Goal: Task Accomplishment & Management: Manage account settings

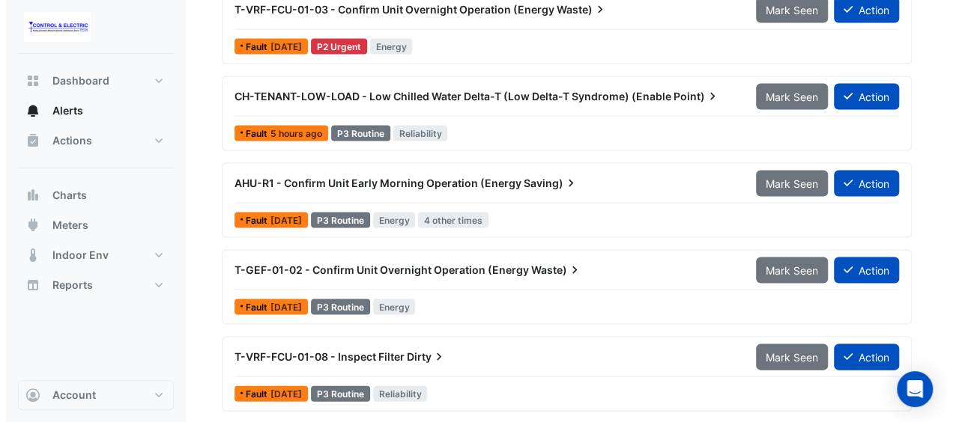
scroll to position [1408, 0]
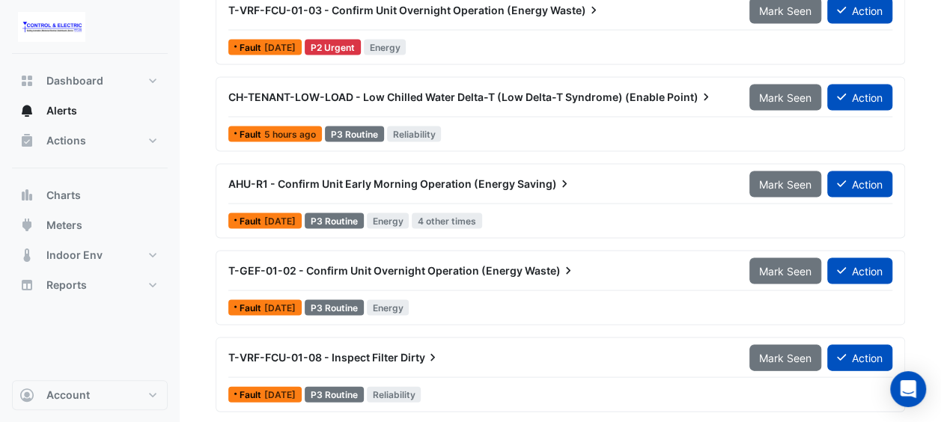
click at [606, 221] on div "Fault [DATE] P3 Routine Energy 4 other times" at bounding box center [560, 221] width 667 height 22
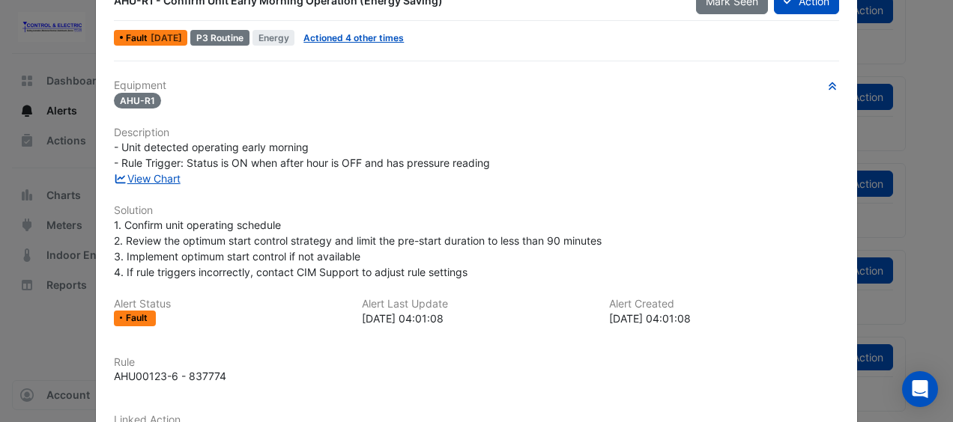
scroll to position [46, 0]
click at [157, 174] on link "View Chart" at bounding box center [147, 178] width 67 height 13
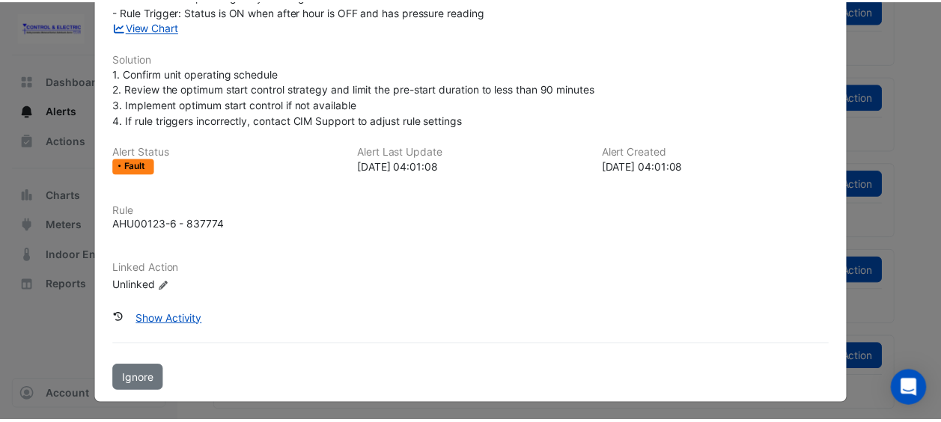
scroll to position [0, 0]
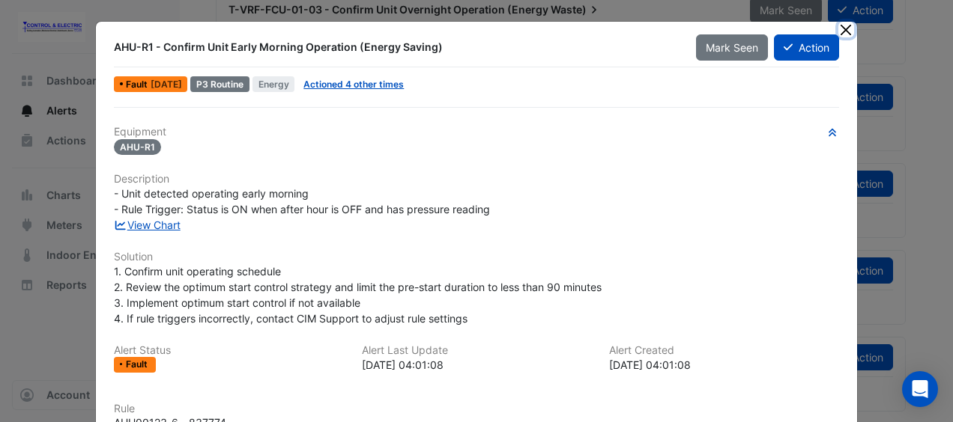
click at [843, 30] on button "Close" at bounding box center [846, 30] width 16 height 16
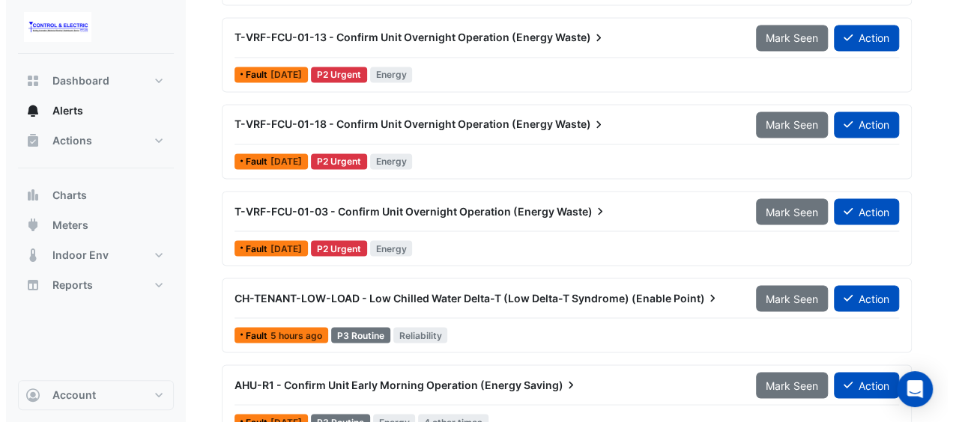
scroll to position [1198, 0]
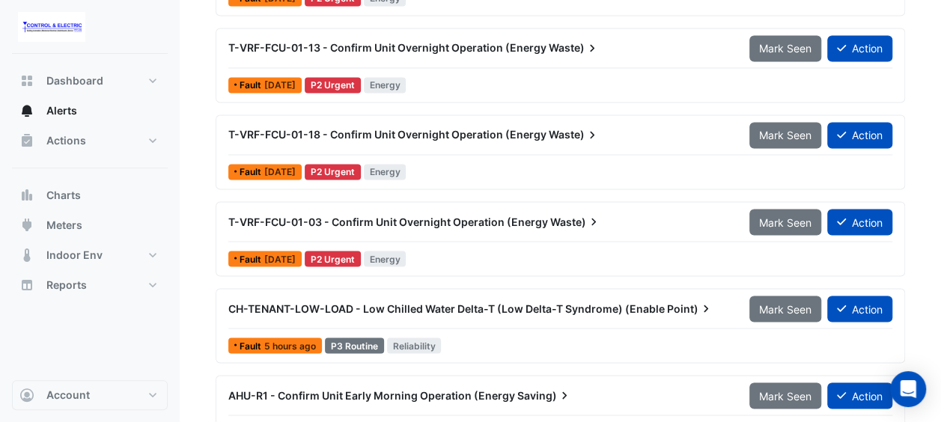
click at [620, 295] on div "CH-TENANT-LOW-LOAD - Low Chilled Water Delta-T (Low Delta-T Syndrome) (Enable P…" at bounding box center [479, 308] width 521 height 27
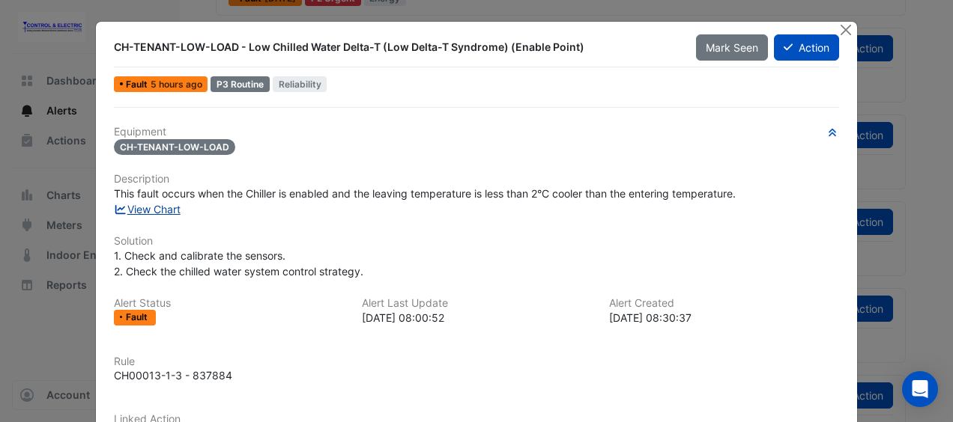
click at [175, 206] on link "View Chart" at bounding box center [147, 209] width 67 height 13
click at [413, 190] on span "This fault occurs when the Chiller is enabled and the leaving temperature is le…" at bounding box center [425, 193] width 622 height 13
drag, startPoint x: 413, startPoint y: 190, endPoint x: 588, endPoint y: 195, distance: 174.5
click at [588, 195] on span "This fault occurs when the Chiller is enabled and the leaving temperature is le…" at bounding box center [425, 193] width 622 height 13
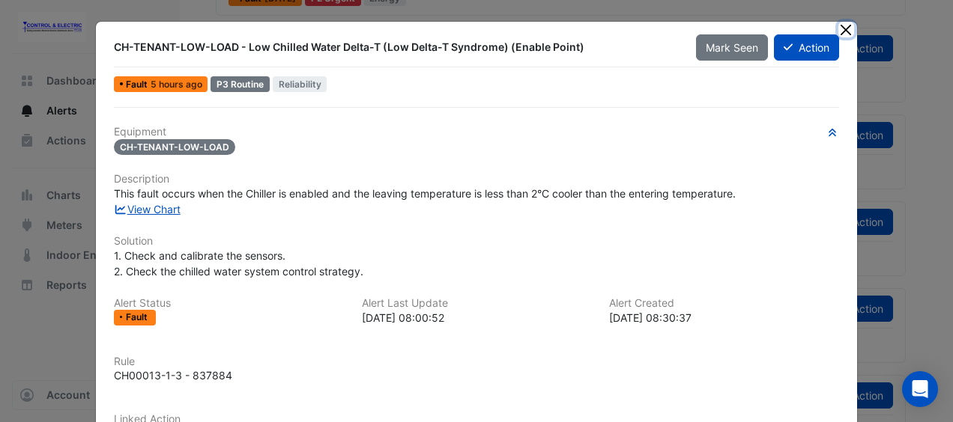
click at [842, 31] on button "Close" at bounding box center [846, 30] width 16 height 16
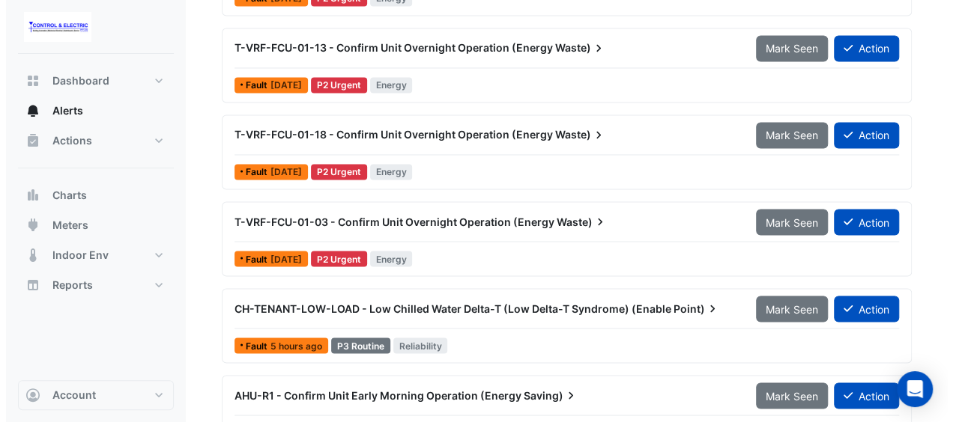
scroll to position [1231, 0]
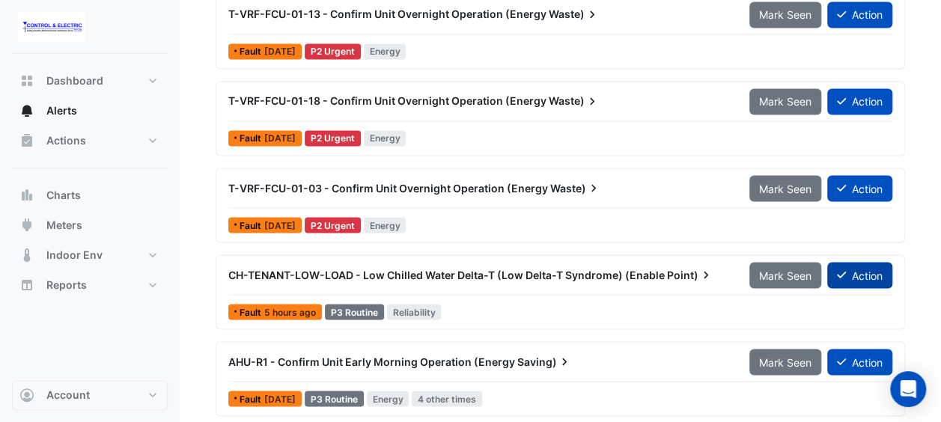
click at [869, 273] on button "Action" at bounding box center [859, 275] width 65 height 26
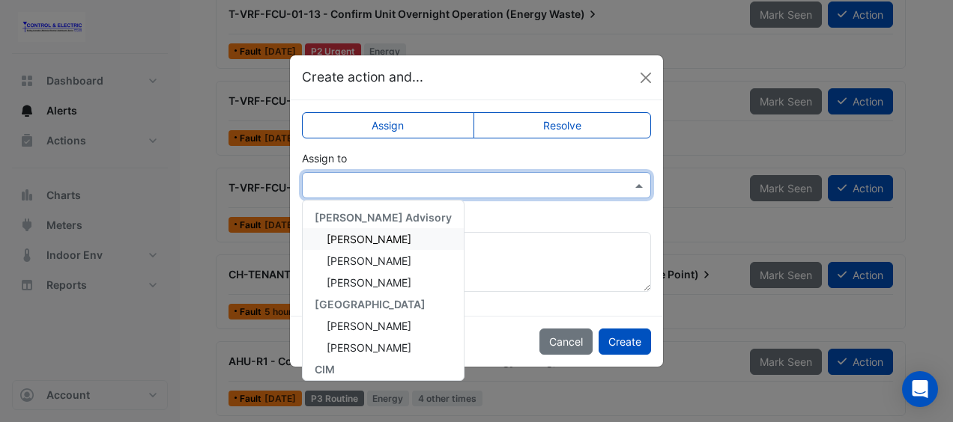
click at [550, 189] on input "text" at bounding box center [461, 186] width 303 height 16
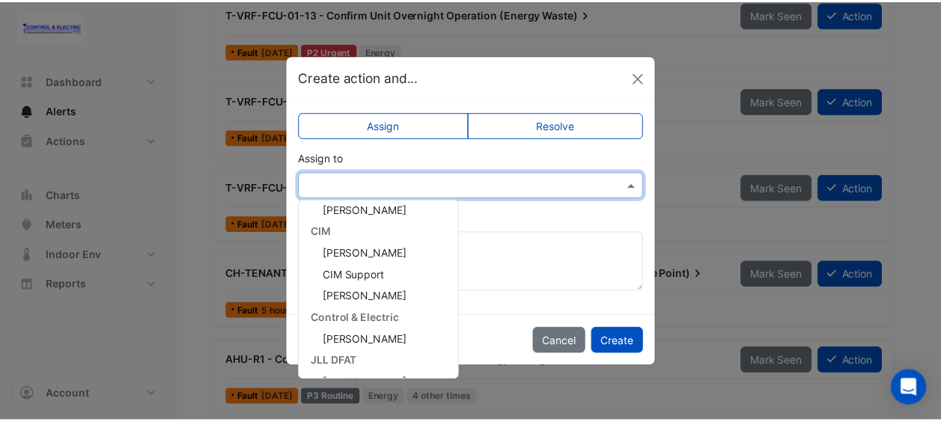
scroll to position [139, 0]
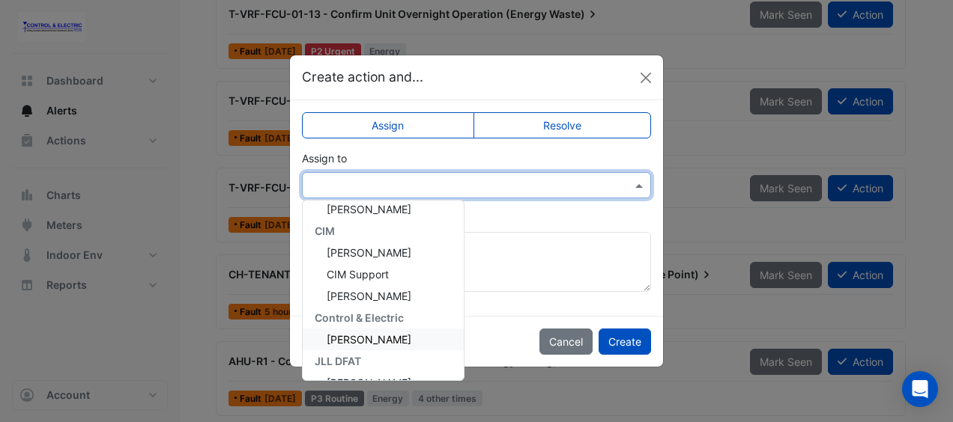
click at [365, 341] on span "[PERSON_NAME]" at bounding box center [368, 339] width 85 height 13
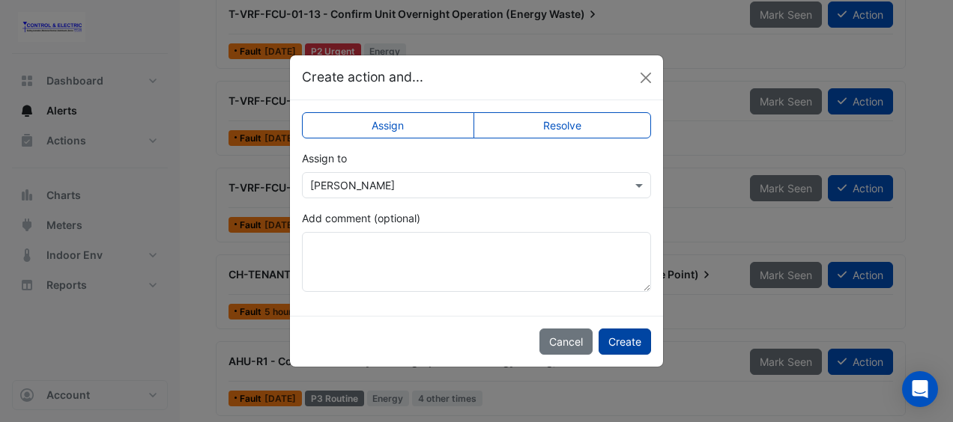
click at [631, 334] on button "Create" at bounding box center [624, 342] width 52 height 26
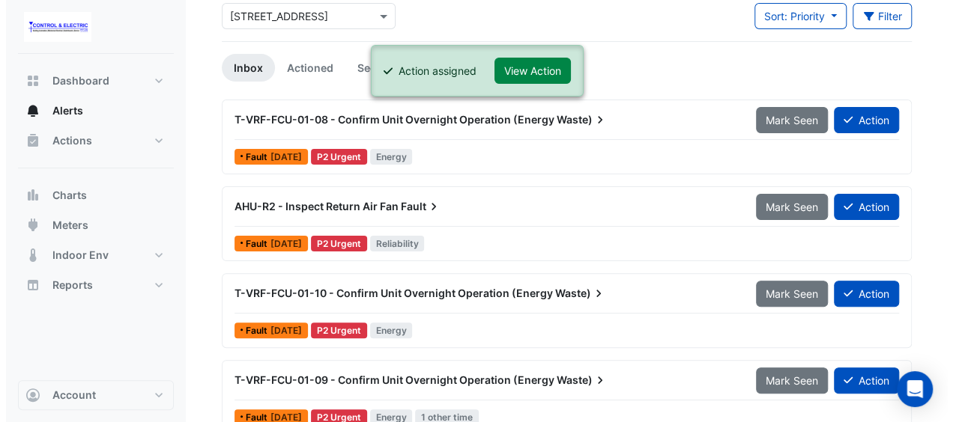
scroll to position [82, 0]
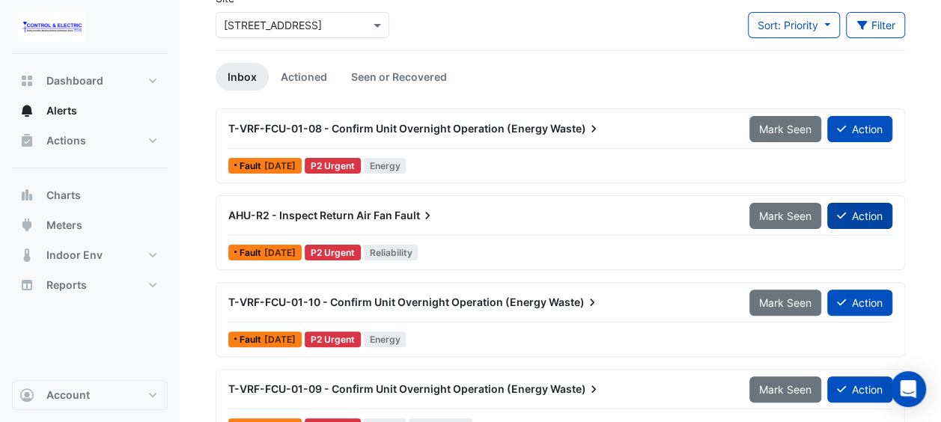
click at [861, 219] on button "Action" at bounding box center [859, 216] width 65 height 26
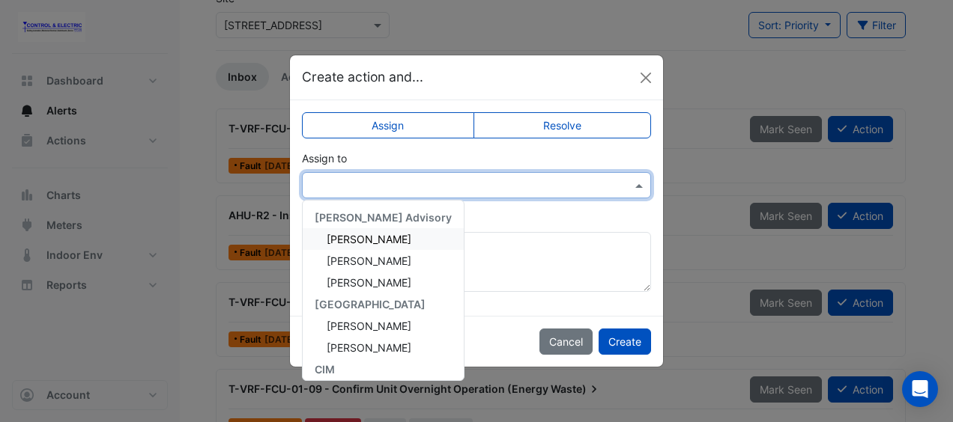
click at [581, 183] on input "text" at bounding box center [461, 186] width 303 height 16
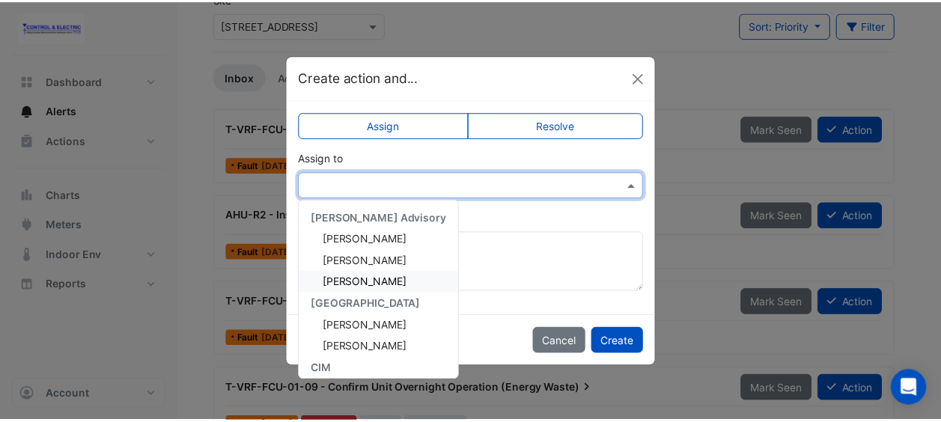
scroll to position [180, 0]
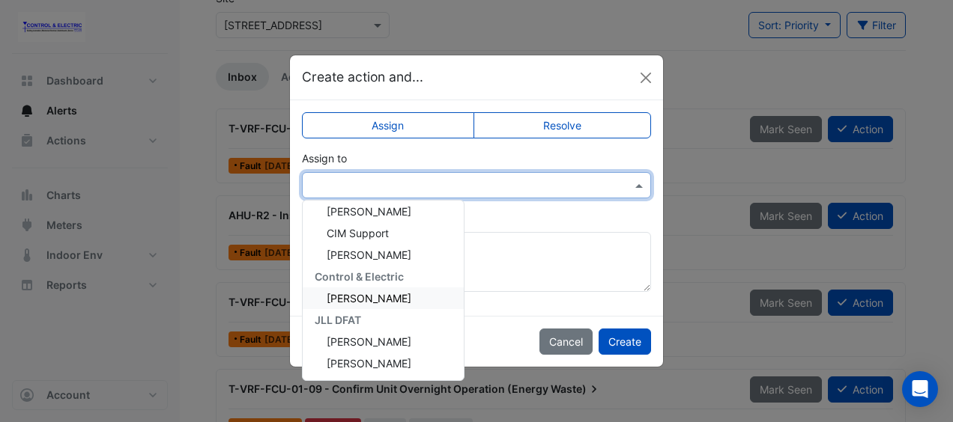
click at [309, 302] on div "[PERSON_NAME]" at bounding box center [383, 299] width 161 height 22
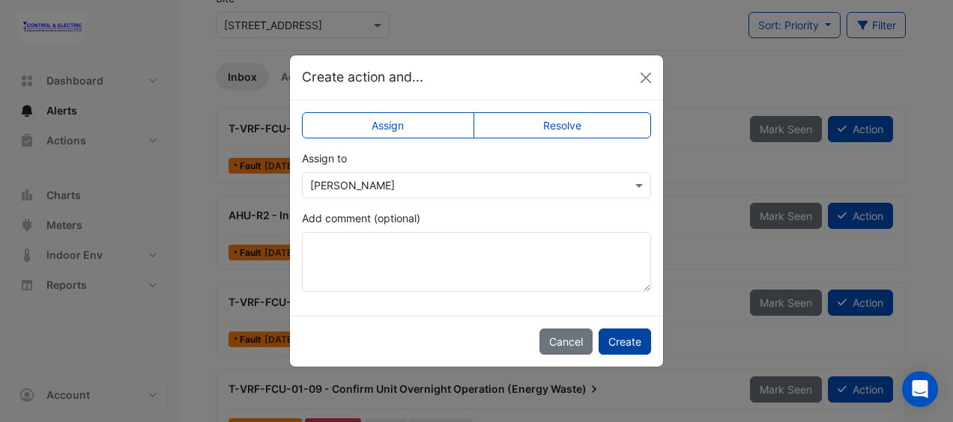
click at [611, 336] on button "Create" at bounding box center [624, 342] width 52 height 26
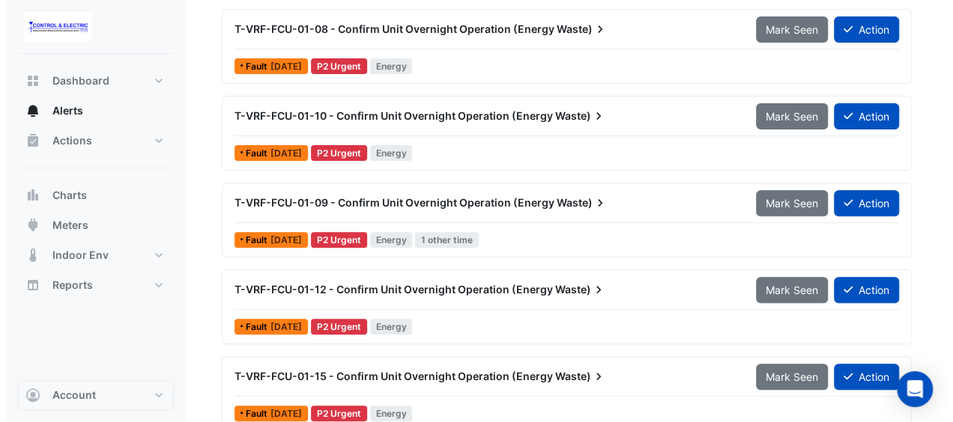
scroll to position [0, 0]
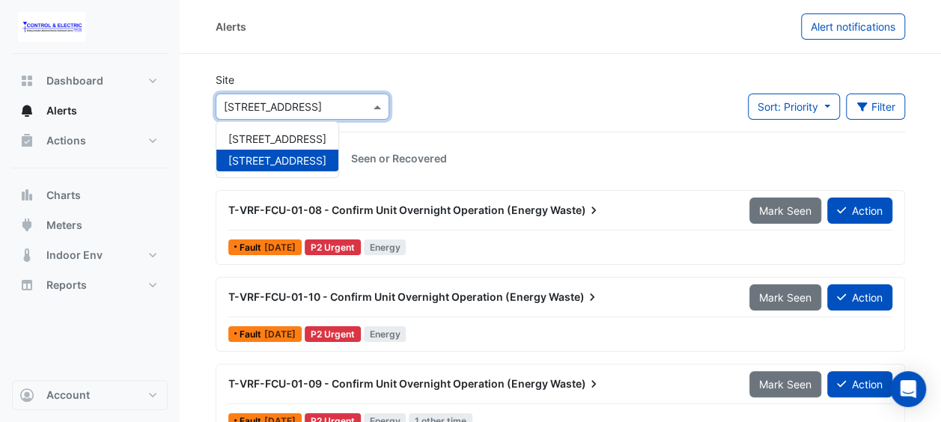
click at [322, 109] on input "text" at bounding box center [287, 108] width 127 height 16
click at [297, 133] on span "[STREET_ADDRESS]" at bounding box center [277, 139] width 98 height 13
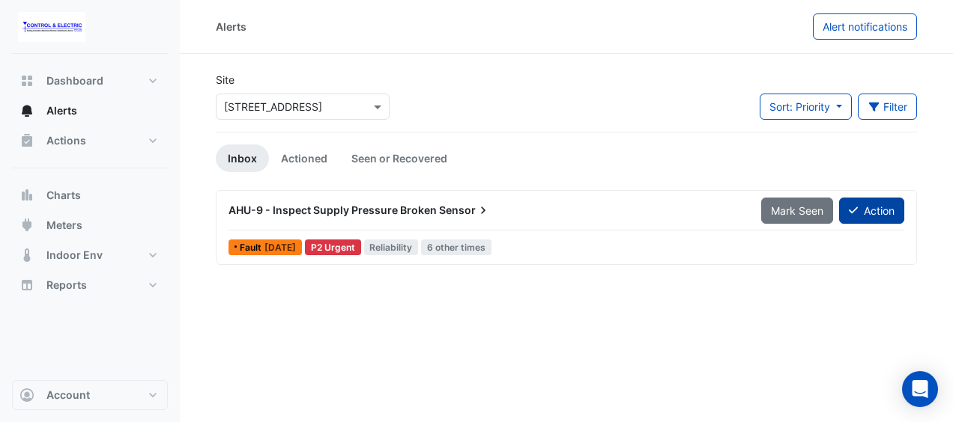
click at [863, 211] on button "Action" at bounding box center [871, 211] width 65 height 26
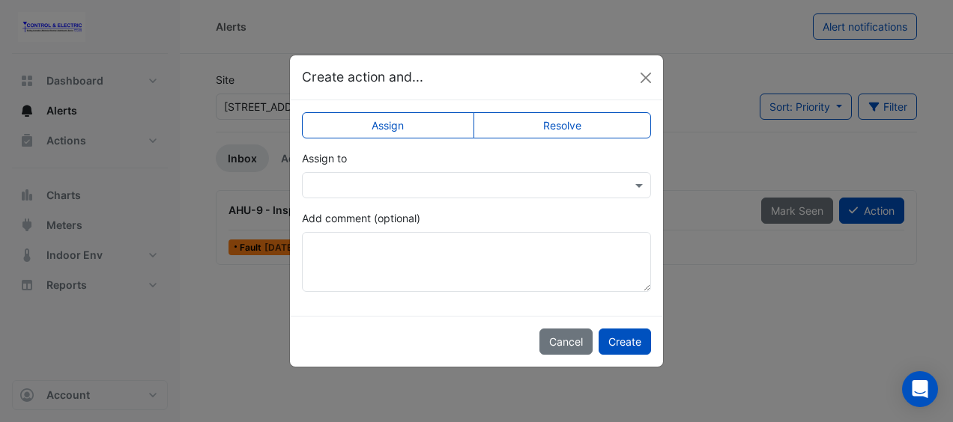
click at [574, 191] on input "text" at bounding box center [461, 186] width 303 height 16
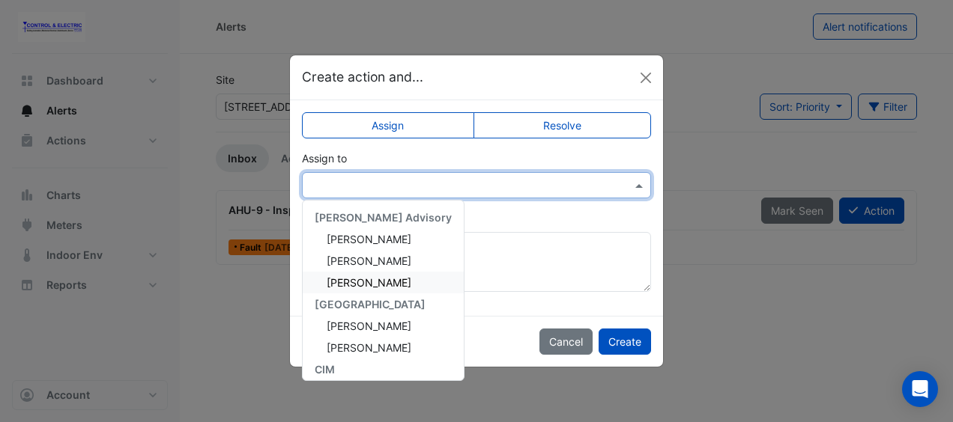
scroll to position [114, 0]
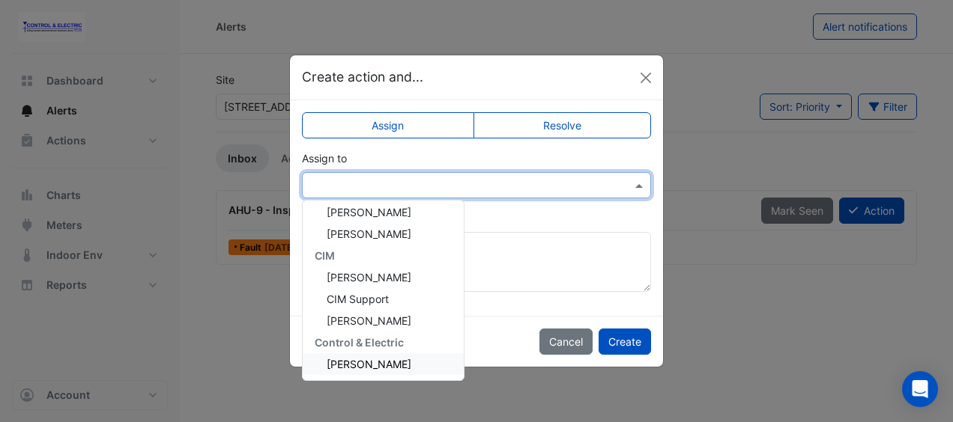
click at [365, 364] on span "[PERSON_NAME]" at bounding box center [368, 364] width 85 height 13
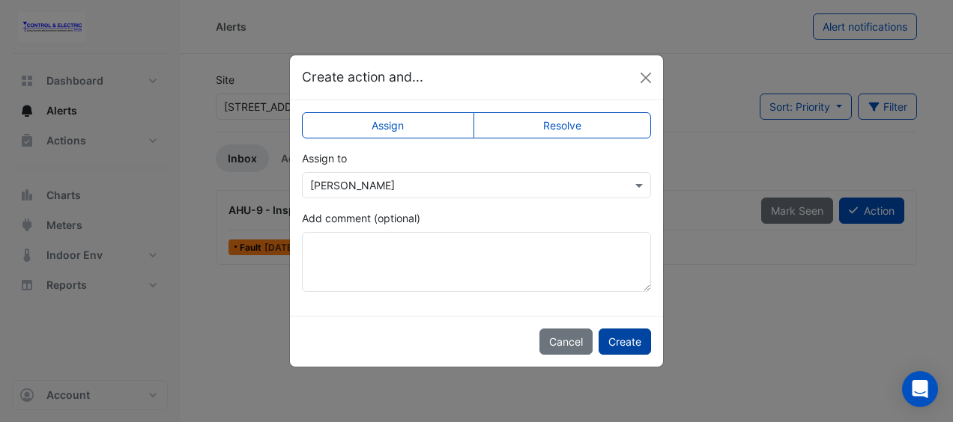
click at [636, 329] on button "Create" at bounding box center [624, 342] width 52 height 26
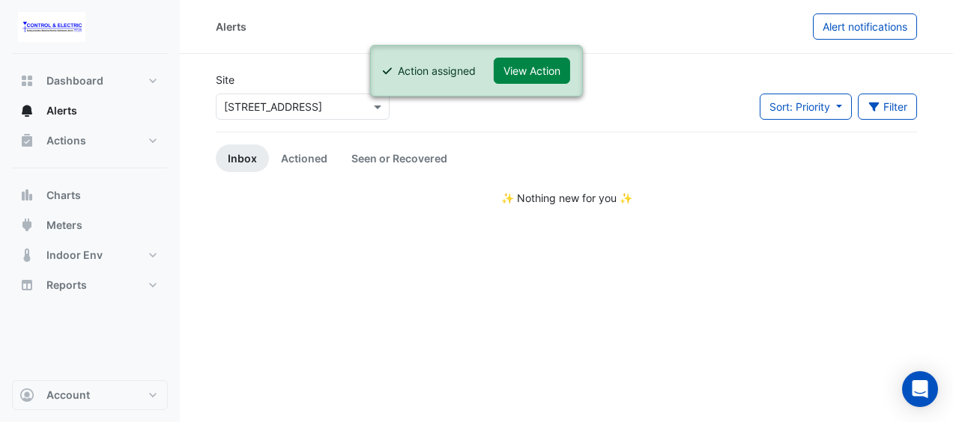
click at [532, 263] on div "Alerts Alert notifications Site Select a Site × [STREET_ADDRESS] Sort: Priority…" at bounding box center [566, 211] width 773 height 422
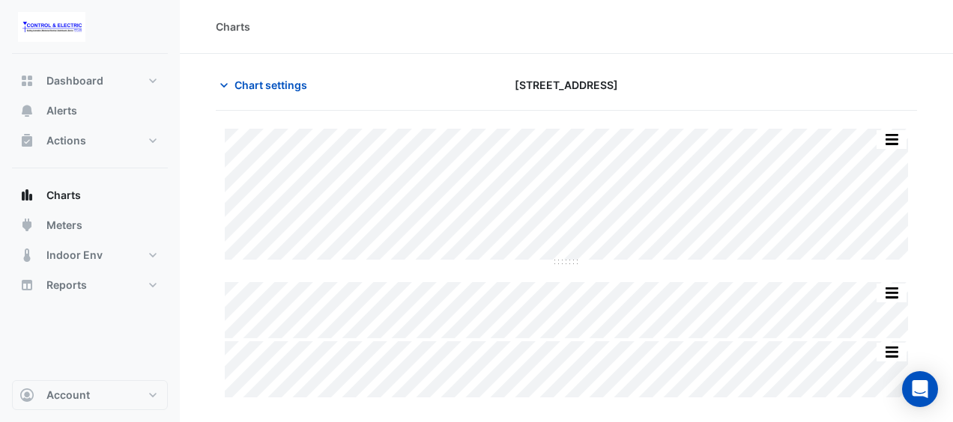
click at [766, 66] on section "Chart settings 44 Sydney Avenue Split All Split None Print Save as JPEG Save as…" at bounding box center [566, 227] width 773 height 347
